Goal: Information Seeking & Learning: Learn about a topic

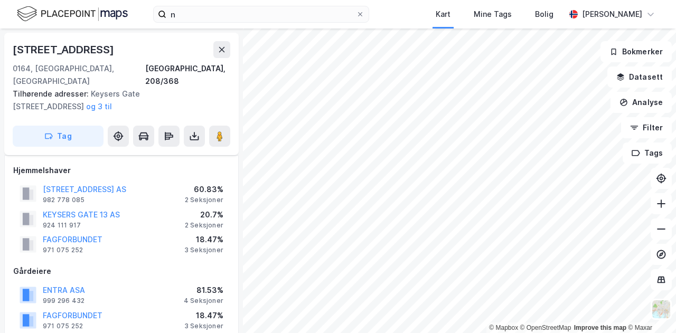
scroll to position [570, 0]
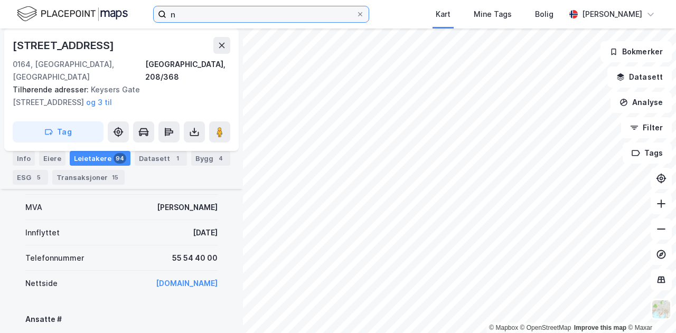
click at [193, 14] on input "n" at bounding box center [261, 14] width 190 height 16
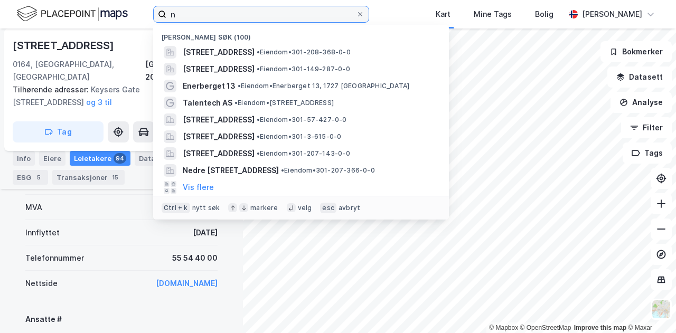
drag, startPoint x: 193, startPoint y: 14, endPoint x: 118, endPoint y: 13, distance: 75.0
click at [118, 13] on div "n Nylige søk (100) Universitetsgata 2, 0164, OSLO, OSLO • Eiendom • 301-208-368…" at bounding box center [338, 14] width 676 height 29
paste input "[STREET_ADDRESS]"
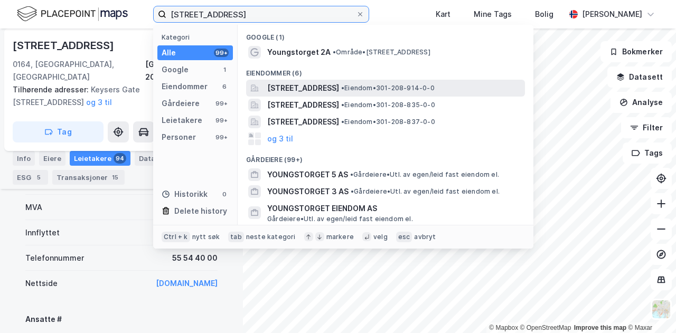
type input "[STREET_ADDRESS]"
click at [339, 90] on span "[STREET_ADDRESS]" at bounding box center [303, 88] width 72 height 13
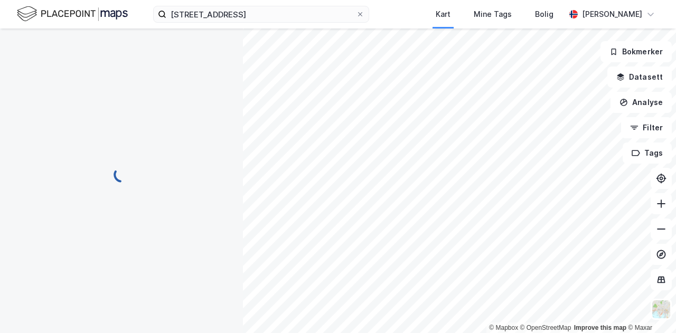
scroll to position [186, 0]
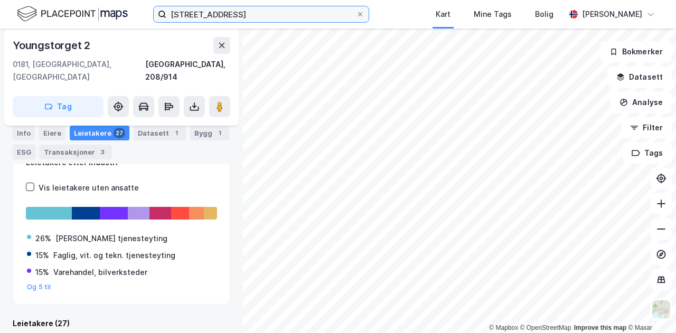
click at [236, 17] on input "[STREET_ADDRESS]" at bounding box center [261, 14] width 190 height 16
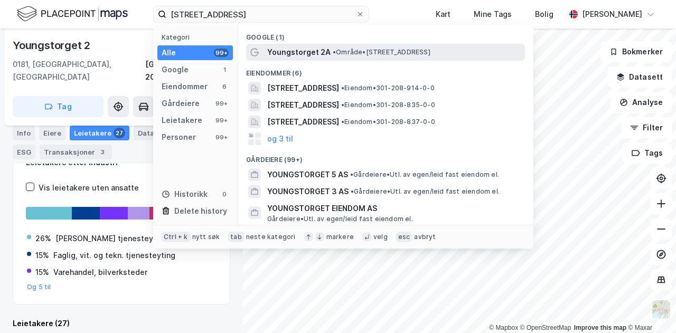
click at [300, 54] on span "Youngstorget 2A" at bounding box center [298, 52] width 63 height 13
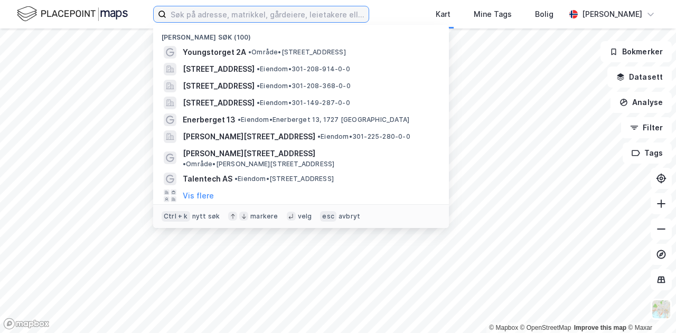
click at [243, 18] on input at bounding box center [267, 14] width 202 height 16
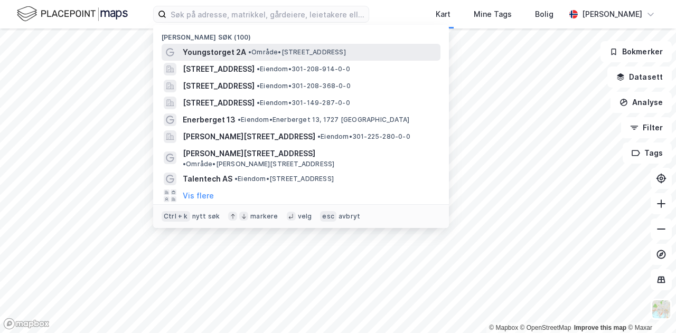
drag, startPoint x: 241, startPoint y: 18, endPoint x: 215, endPoint y: 57, distance: 46.4
click at [215, 57] on span "Youngstorget 2A" at bounding box center [214, 52] width 63 height 13
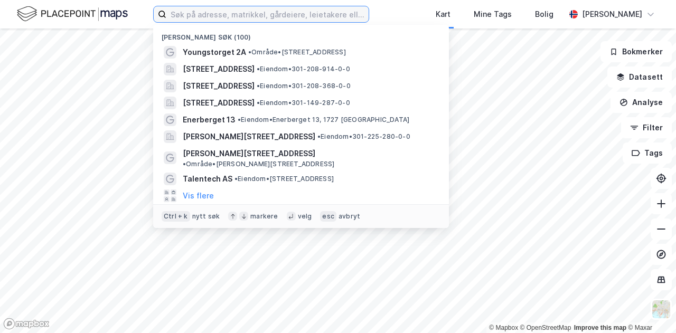
click at [226, 9] on input at bounding box center [267, 14] width 202 height 16
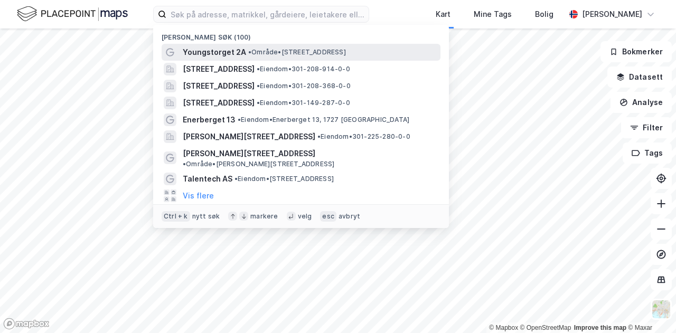
click at [235, 48] on span "Youngstorget 2A" at bounding box center [214, 52] width 63 height 13
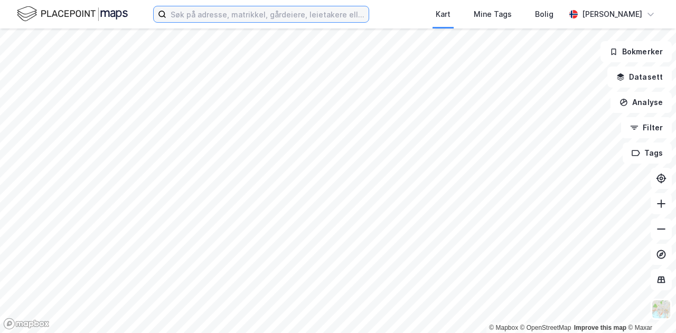
click at [232, 21] on input at bounding box center [267, 14] width 202 height 16
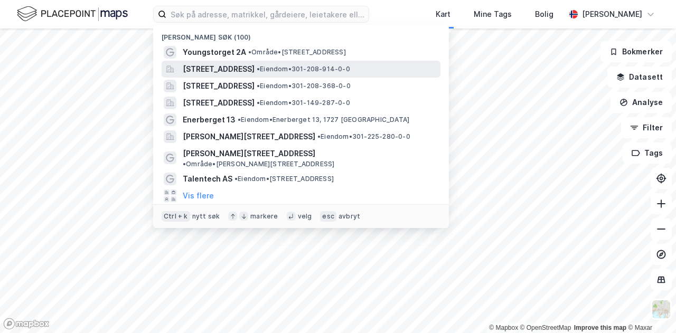
click at [232, 63] on span "[STREET_ADDRESS]" at bounding box center [219, 69] width 72 height 13
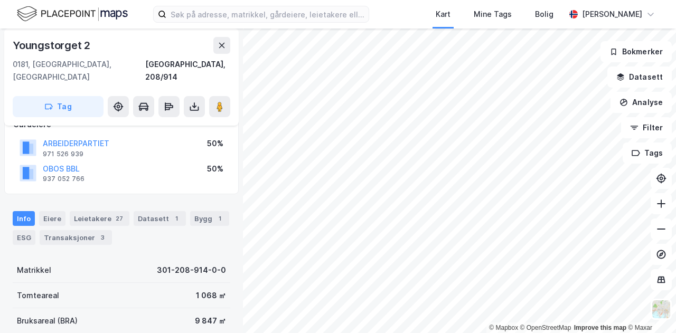
scroll to position [64, 0]
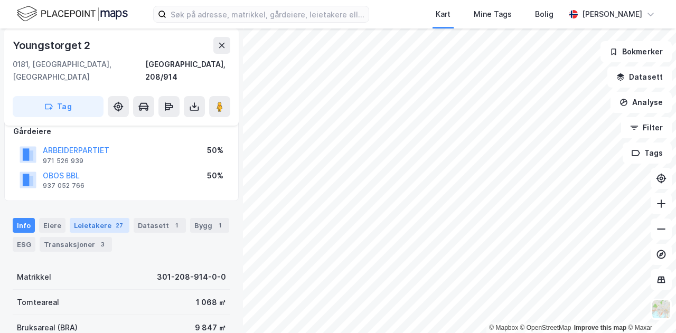
click at [90, 218] on div "Leietakere 27" at bounding box center [100, 225] width 60 height 15
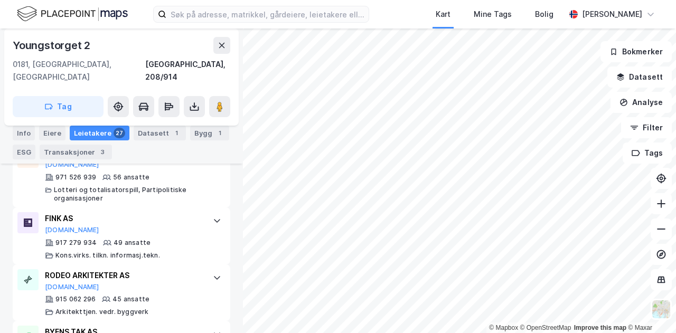
scroll to position [470, 0]
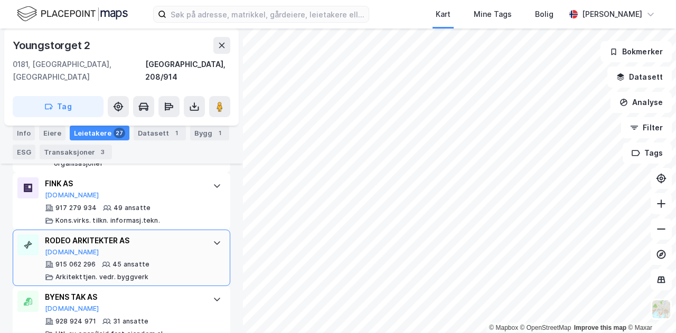
click at [209, 234] on div at bounding box center [217, 242] width 17 height 17
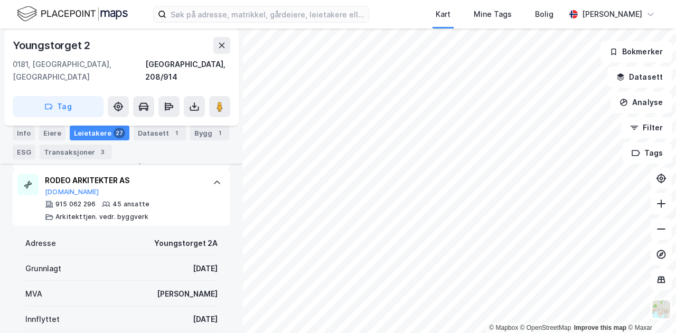
scroll to position [504, 0]
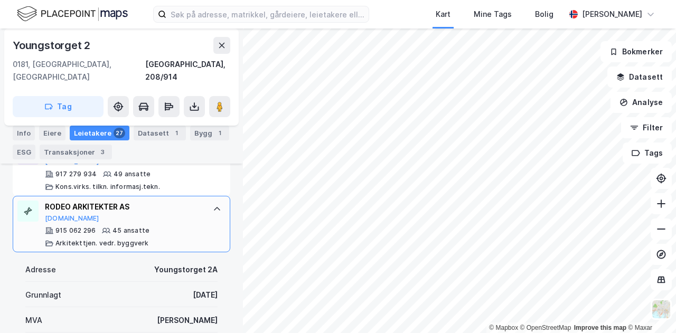
click at [214, 207] on icon at bounding box center [217, 209] width 6 height 4
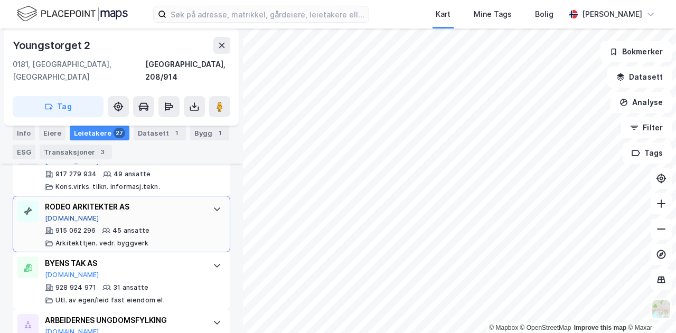
click at [60, 214] on button "[DOMAIN_NAME]" at bounding box center [72, 218] width 54 height 8
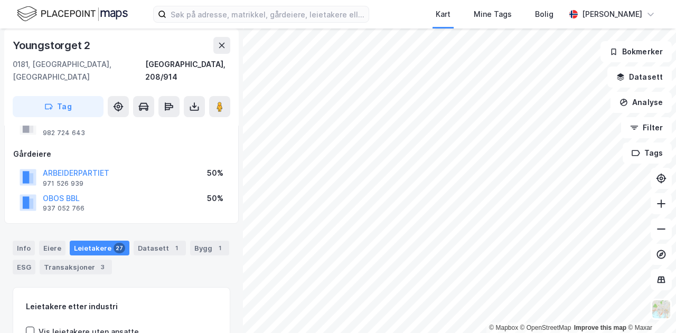
scroll to position [0, 0]
